Goal: Transaction & Acquisition: Obtain resource

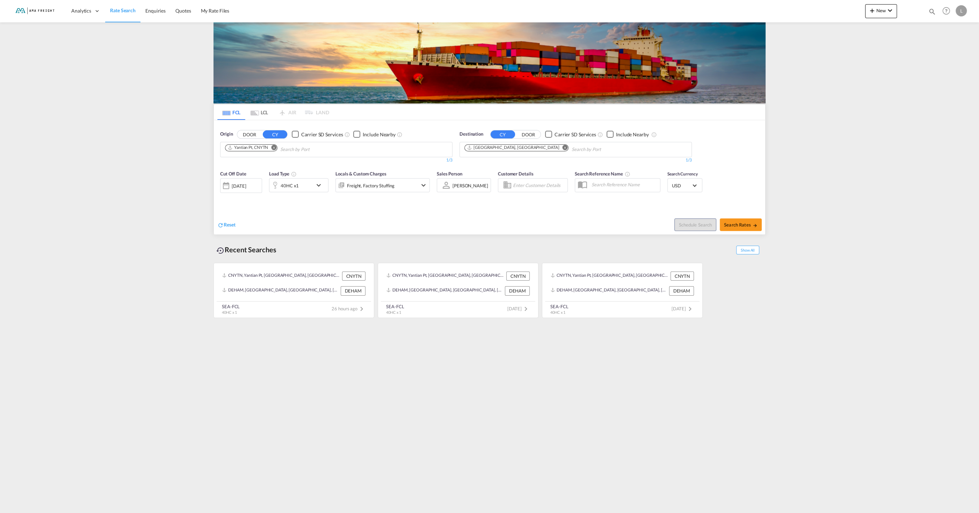
click at [275, 147] on md-icon "Remove" at bounding box center [273, 147] width 5 height 5
type input "[GEOGRAPHIC_DATA]"
click at [284, 167] on div "Shanghai [GEOGRAPHIC_DATA] CNSHA" at bounding box center [279, 165] width 133 height 21
click at [563, 147] on md-icon "Remove" at bounding box center [565, 147] width 5 height 5
type input "santos"
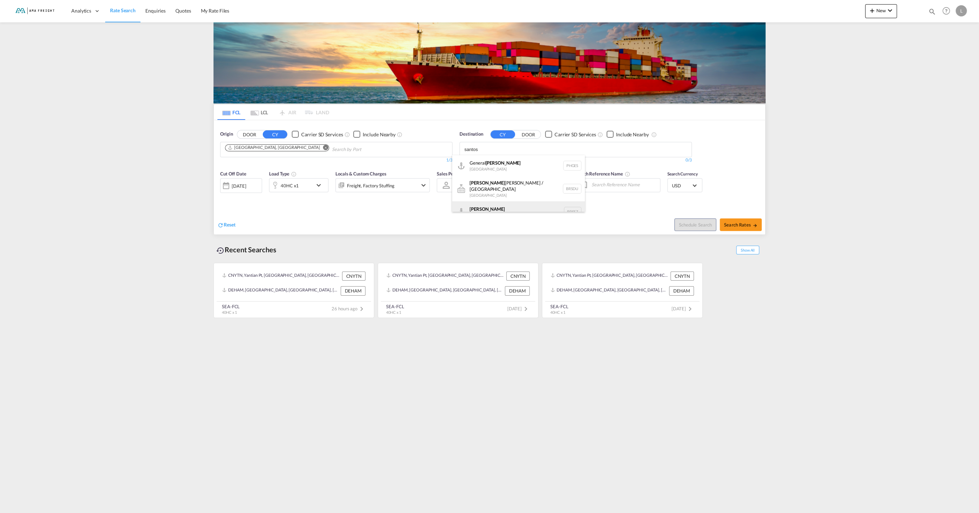
click at [485, 203] on div "[PERSON_NAME] [GEOGRAPHIC_DATA] BRSSZ" at bounding box center [518, 211] width 133 height 21
click at [753, 227] on md-icon "icon-arrow-right" at bounding box center [755, 225] width 5 height 5
type input "CNSHA to BRSSZ / [DATE]"
